Goal: Task Accomplishment & Management: Manage account settings

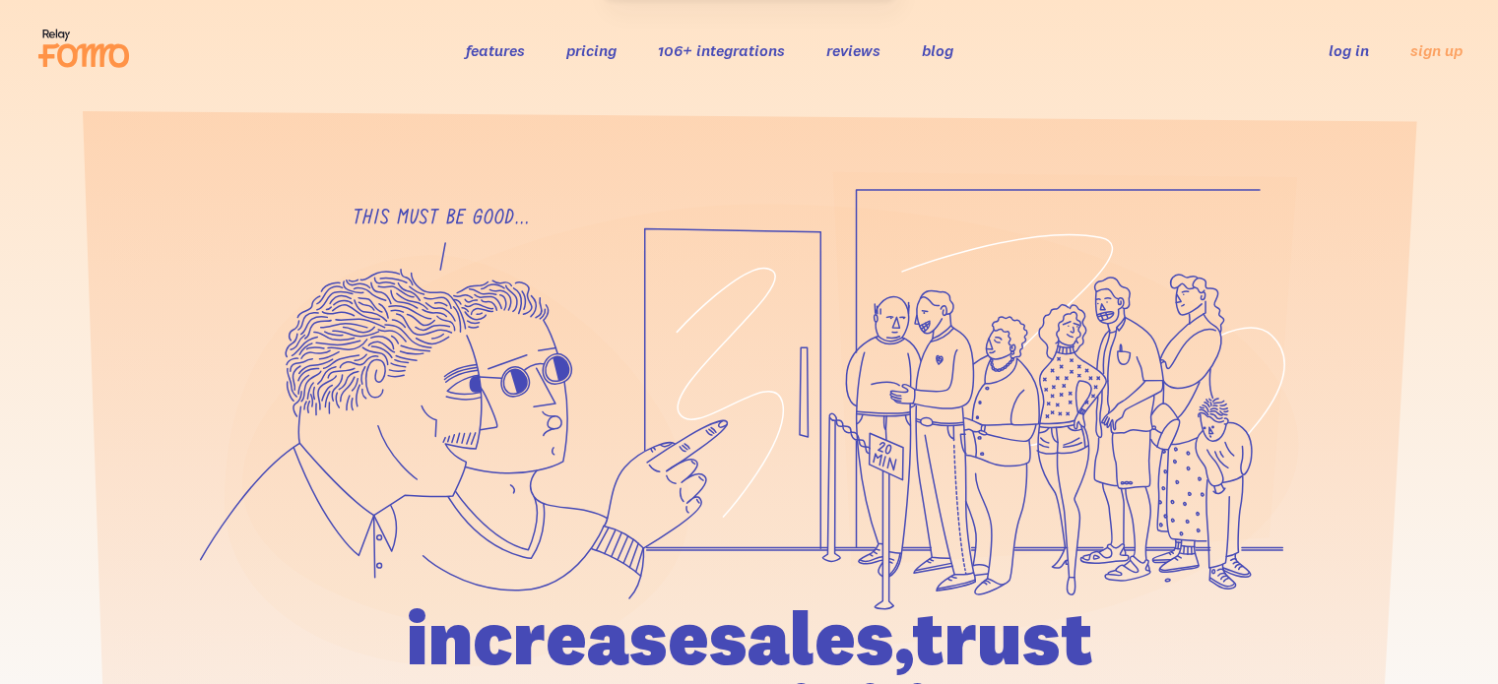
click at [1351, 50] on link "log in" at bounding box center [1348, 50] width 40 height 20
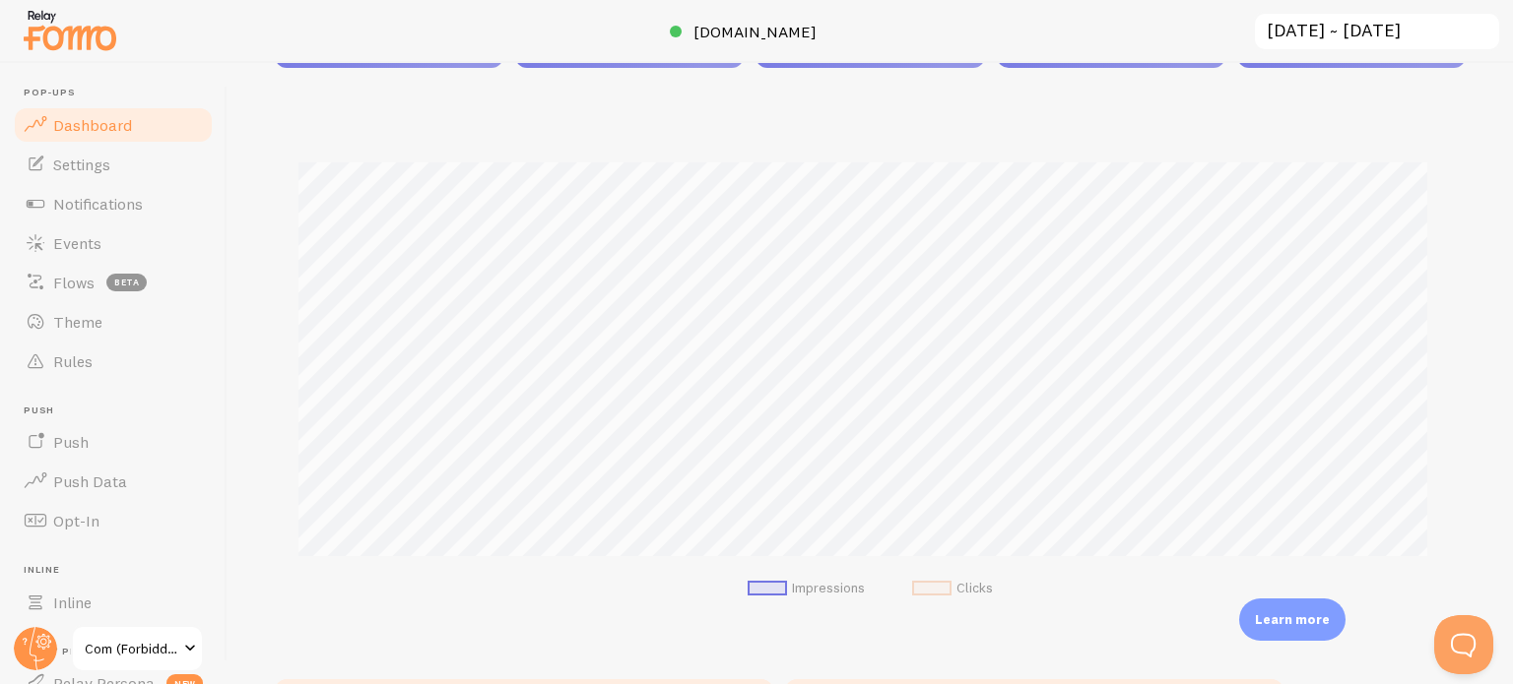
scroll to position [492, 0]
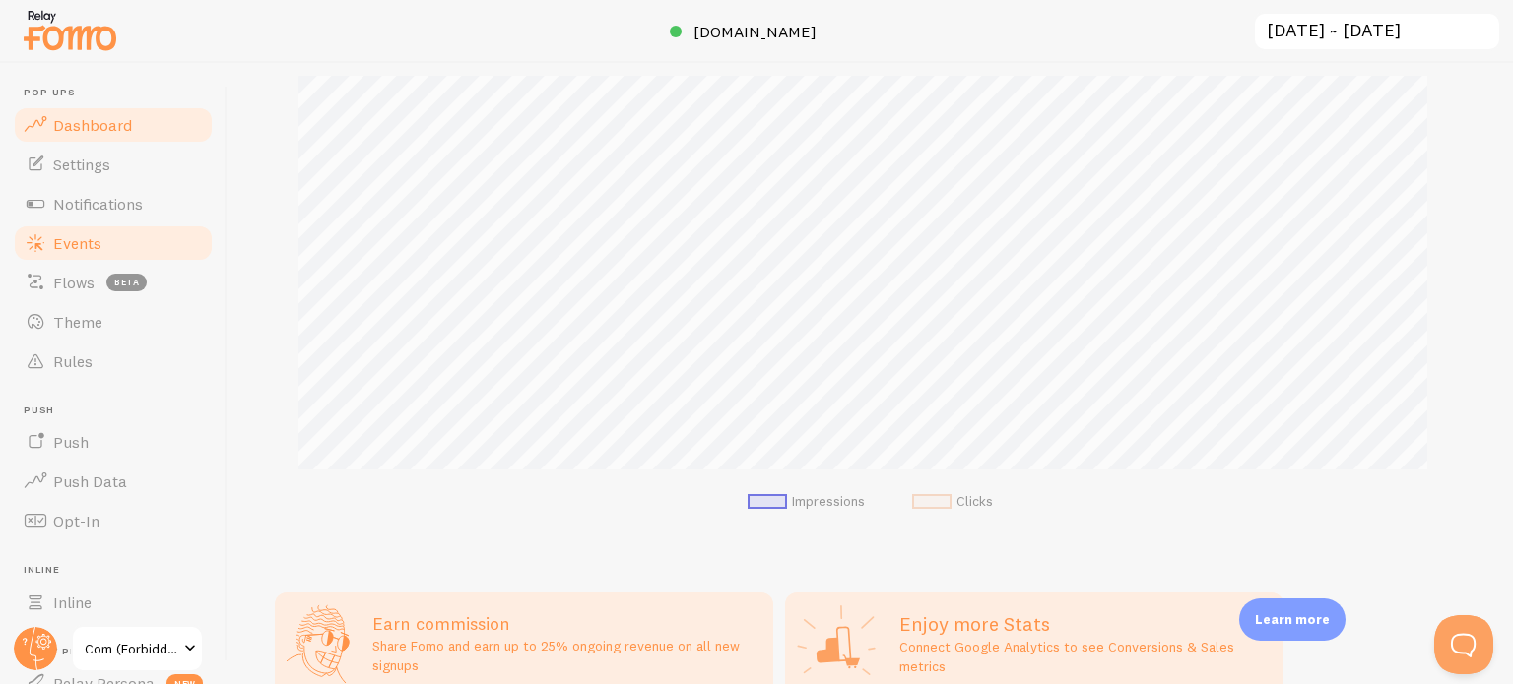
click at [90, 245] on span "Events" at bounding box center [77, 243] width 48 height 20
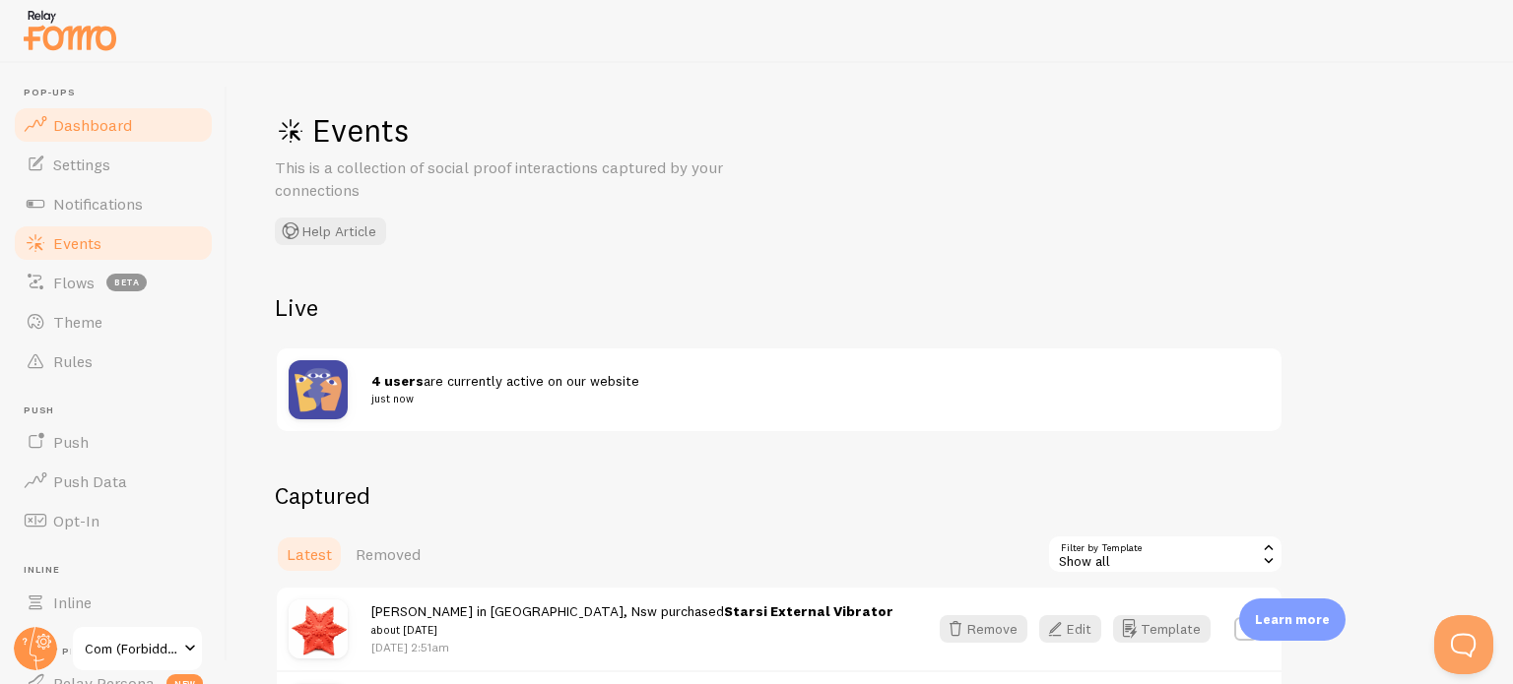
click at [119, 124] on span "Dashboard" at bounding box center [92, 125] width 79 height 20
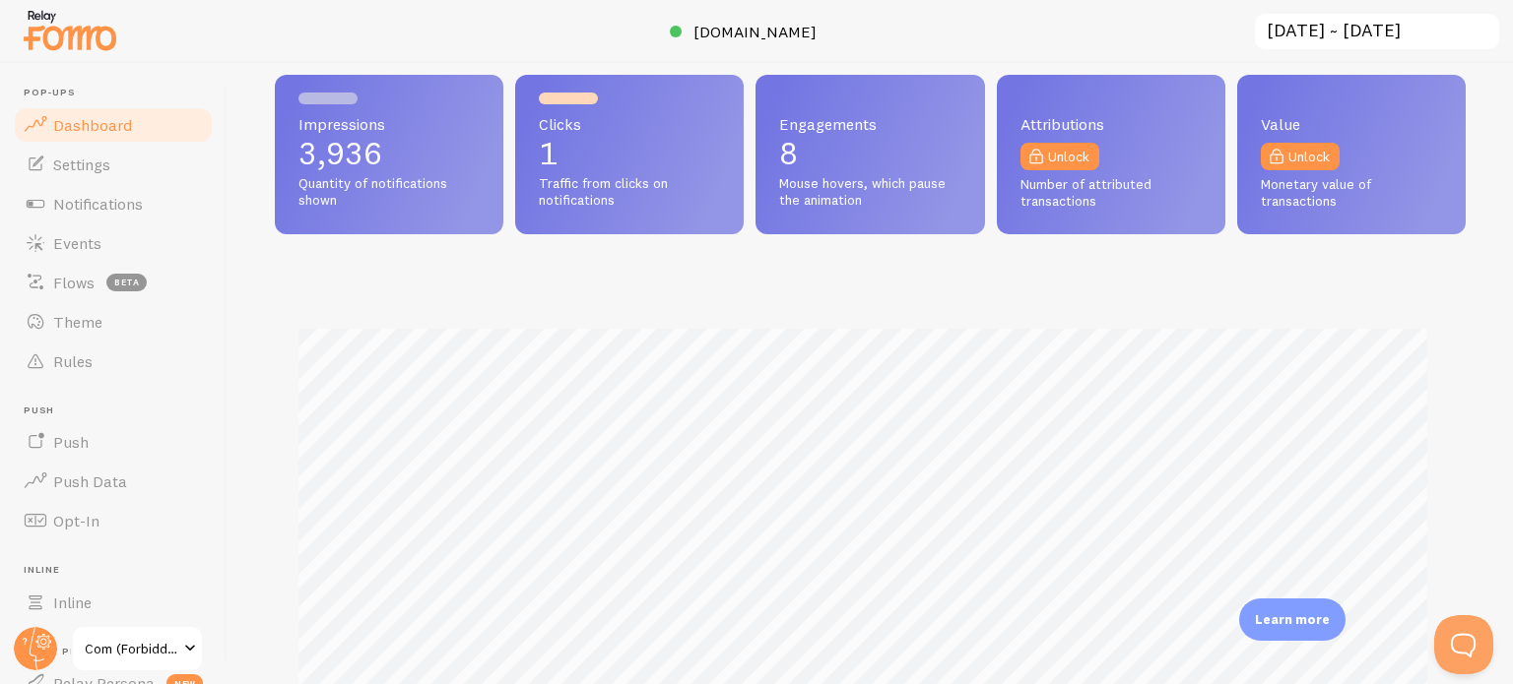
scroll to position [394, 0]
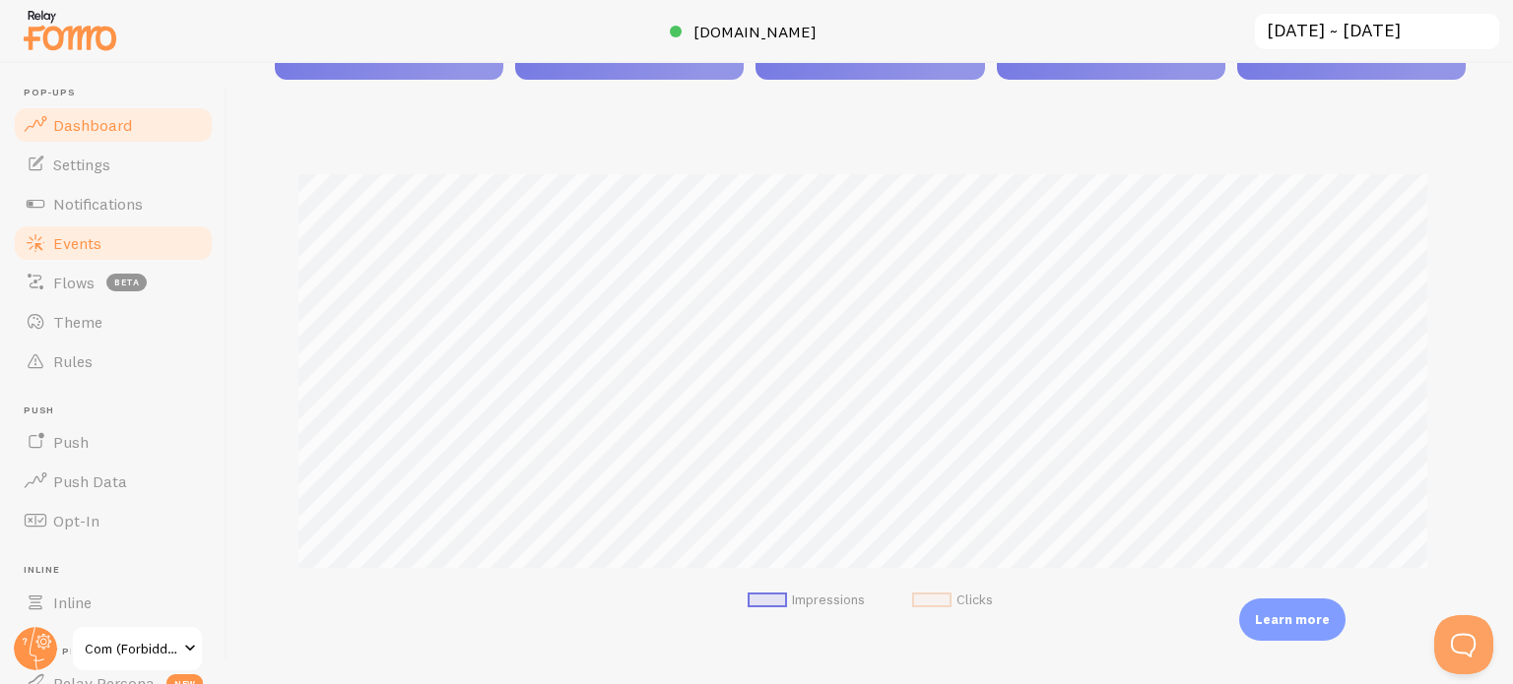
click at [102, 250] on link "Events" at bounding box center [113, 243] width 203 height 39
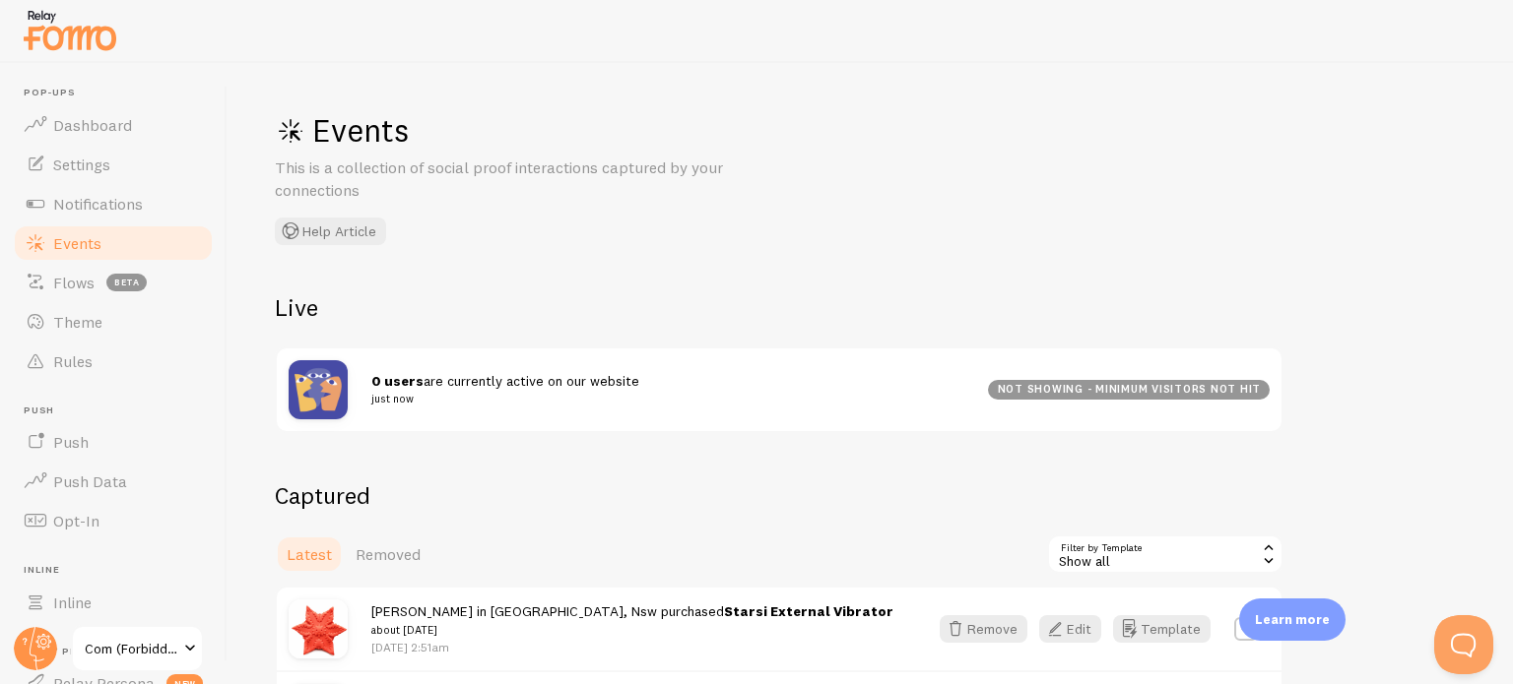
scroll to position [295, 0]
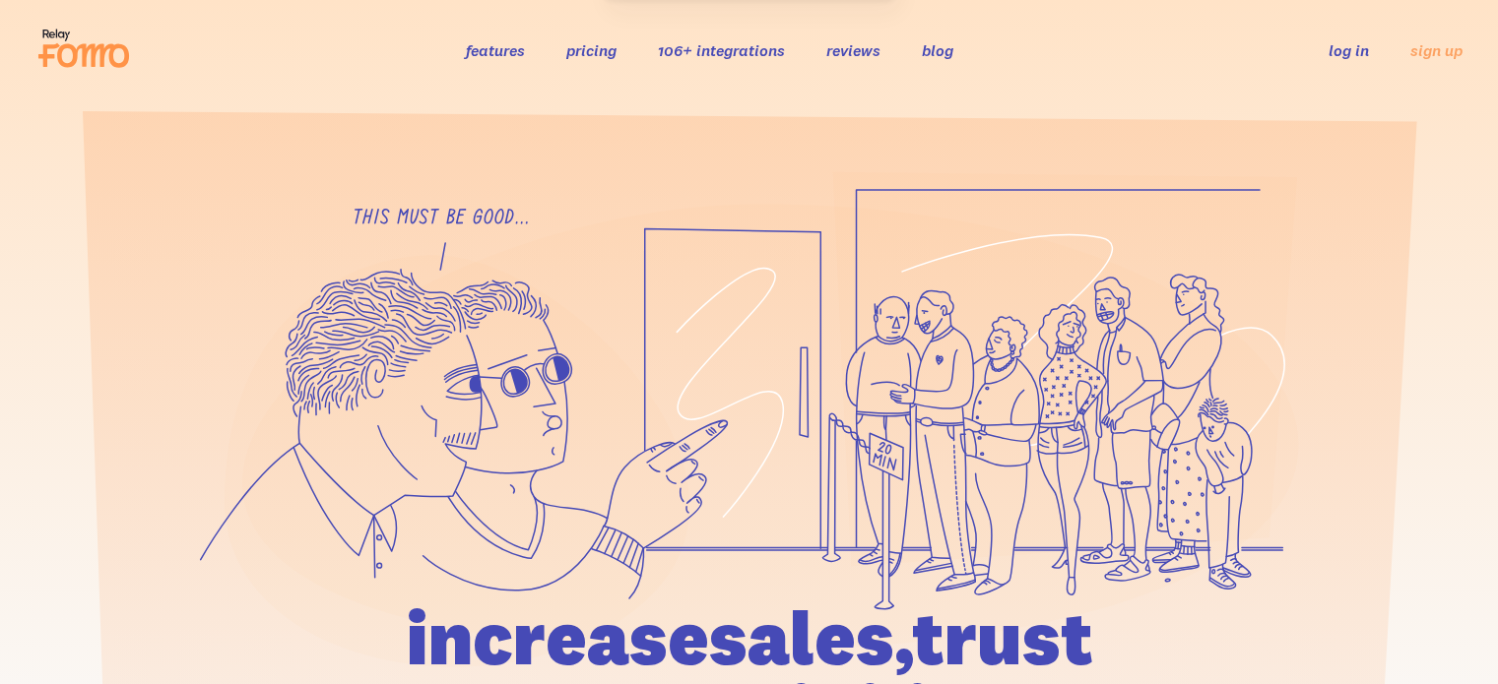
click at [1353, 50] on link "log in" at bounding box center [1348, 50] width 40 height 20
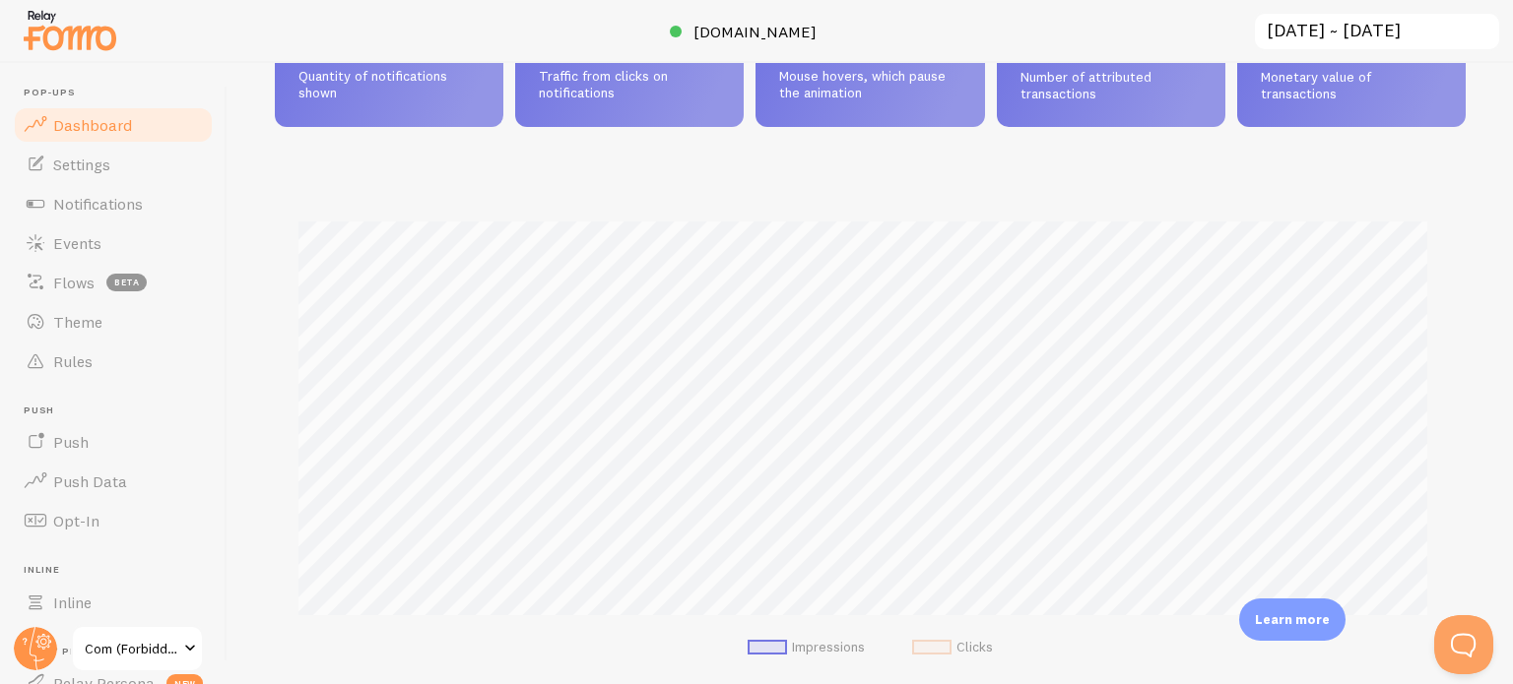
scroll to position [394, 0]
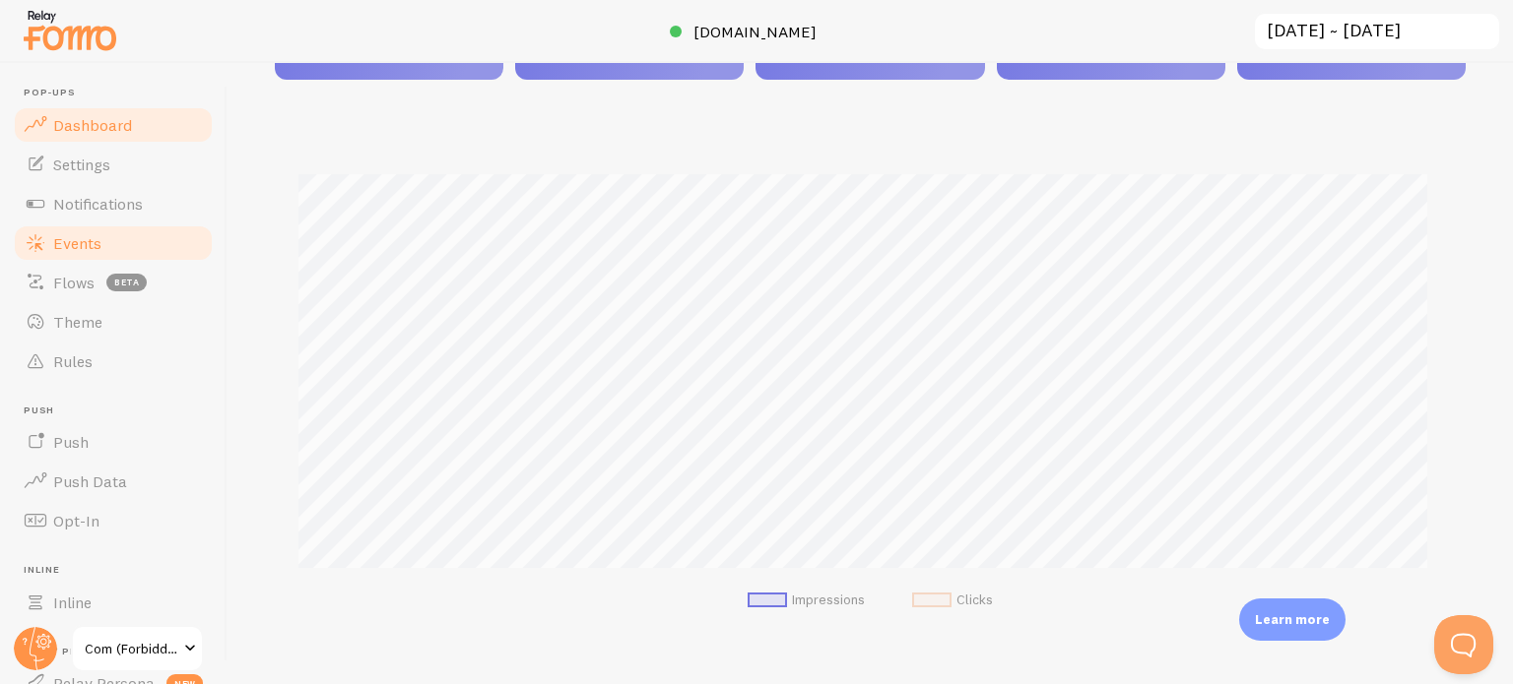
click at [137, 248] on link "Events" at bounding box center [113, 243] width 203 height 39
